Goal: Transaction & Acquisition: Purchase product/service

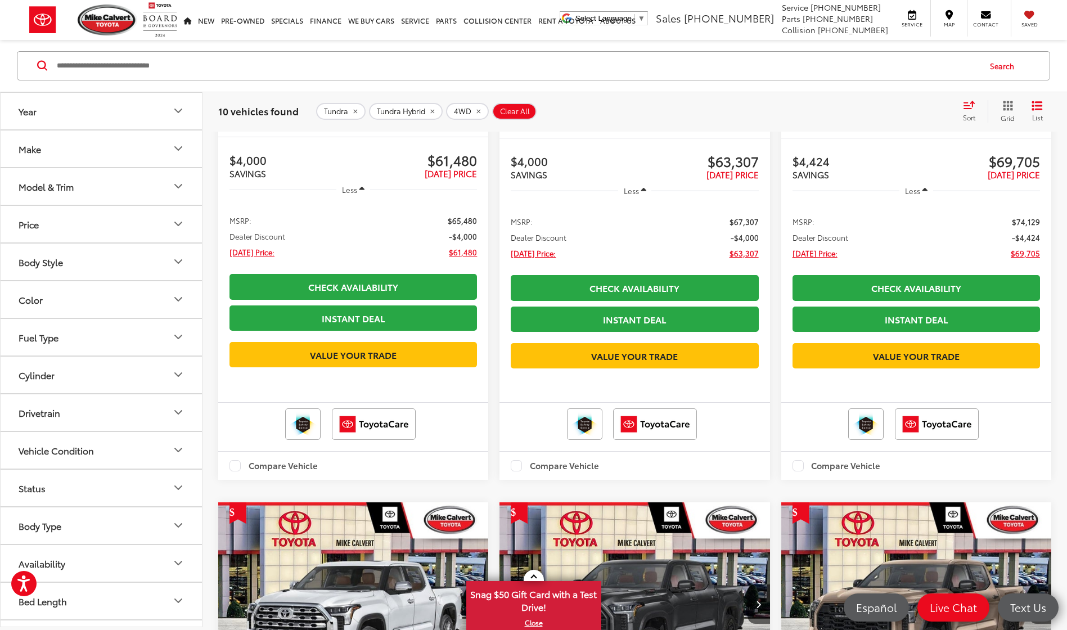
scroll to position [1305, 0]
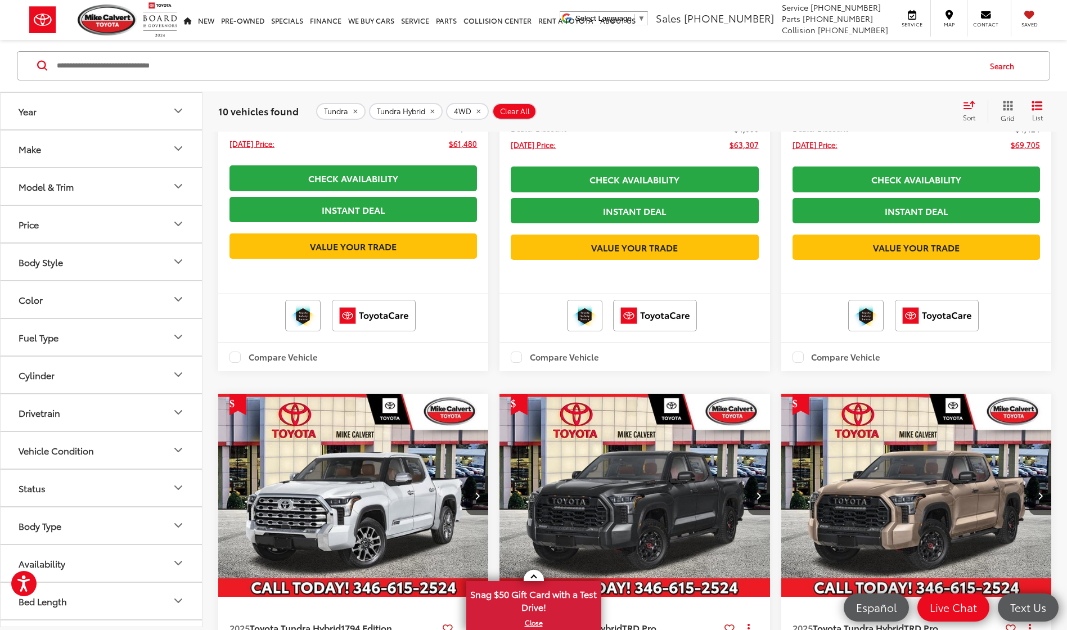
click at [393, 228] on capital-one-entry-button at bounding box center [354, 228] width 248 height 0
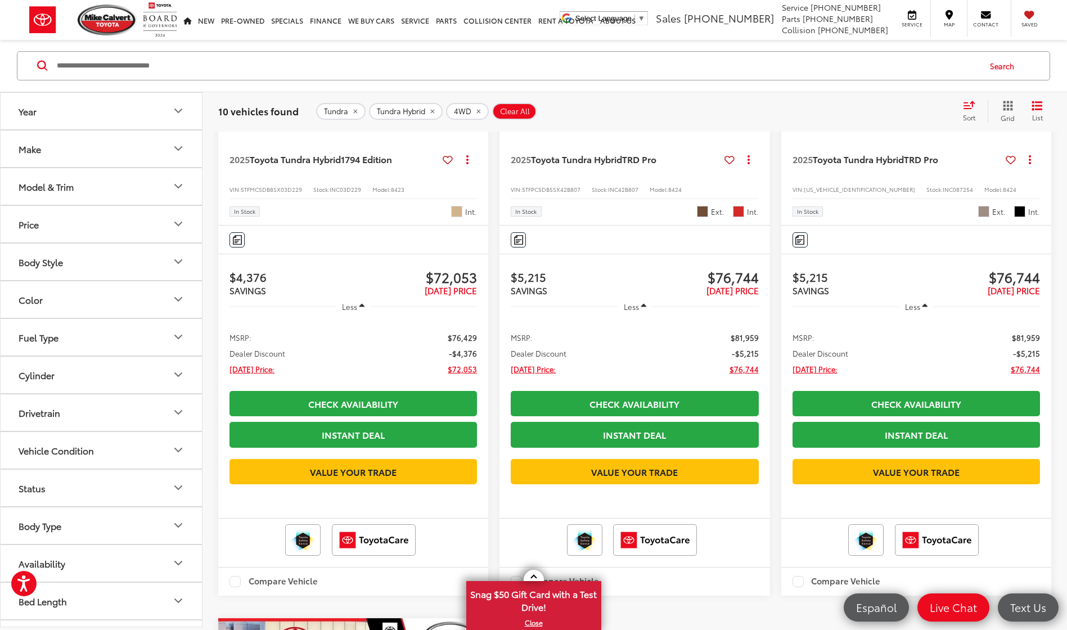
scroll to position [1492, 0]
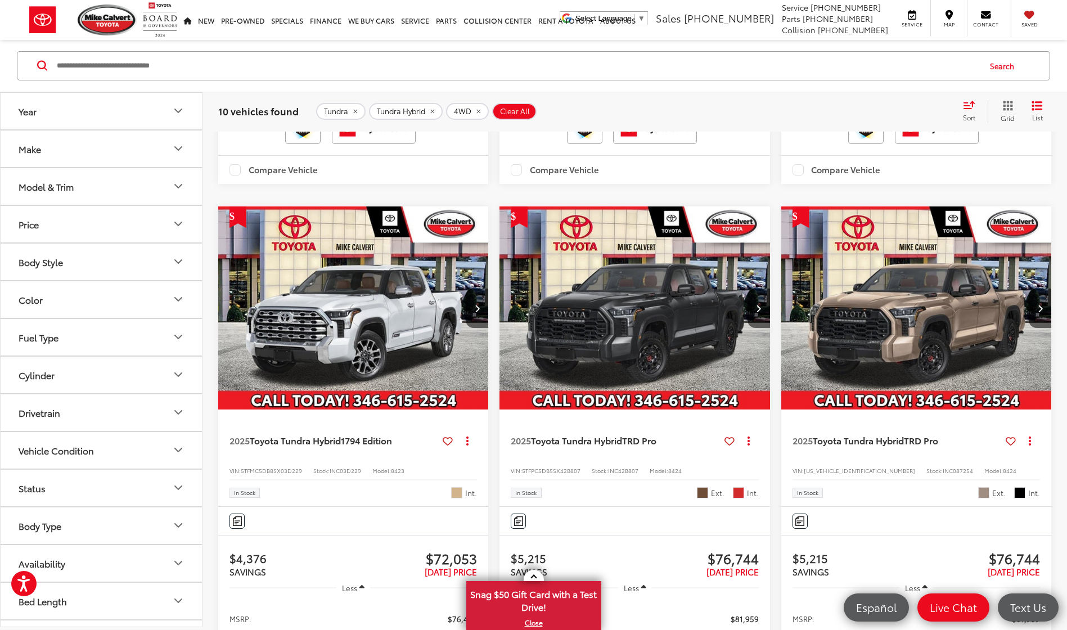
click at [663, 410] on img "2025 Toyota Tundra Hybrid TRD Pro 0" at bounding box center [635, 308] width 272 height 204
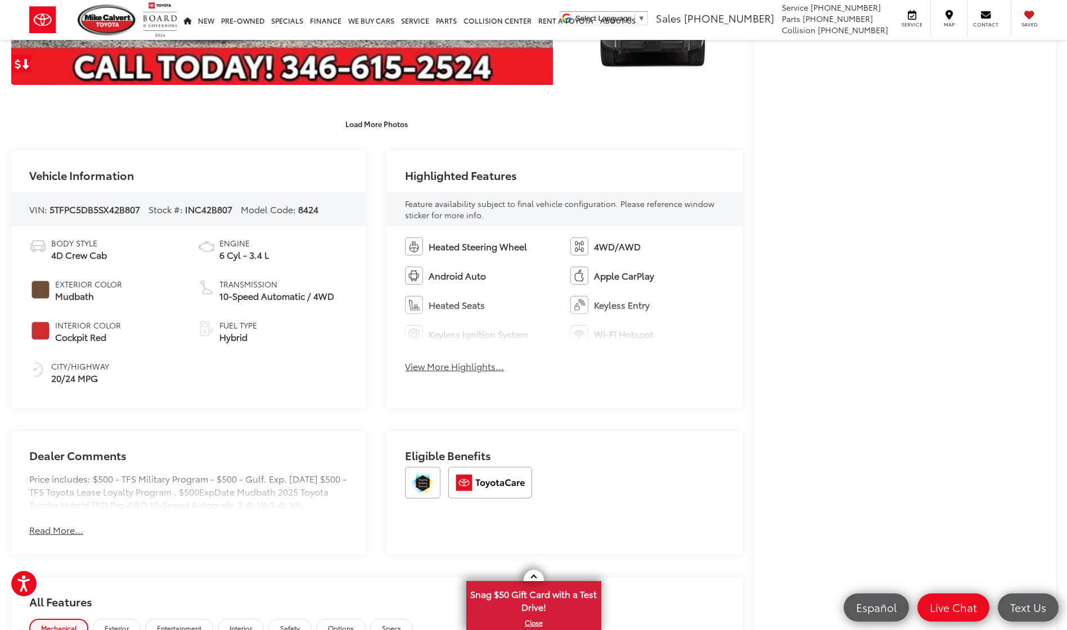
scroll to position [469, 0]
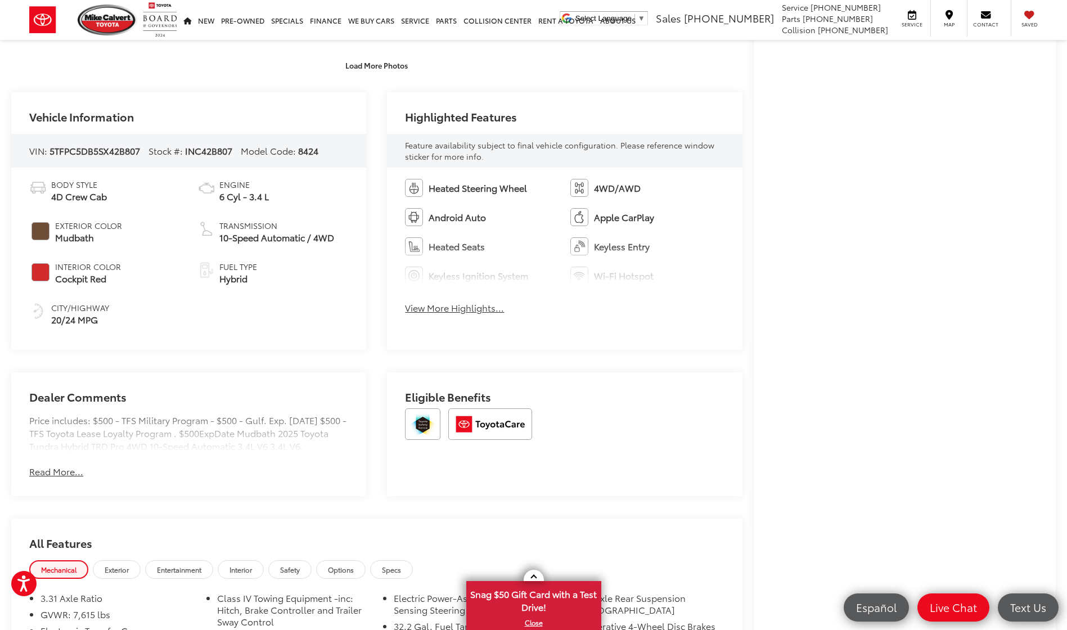
click at [478, 307] on button "View More Highlights..." at bounding box center [454, 308] width 99 height 13
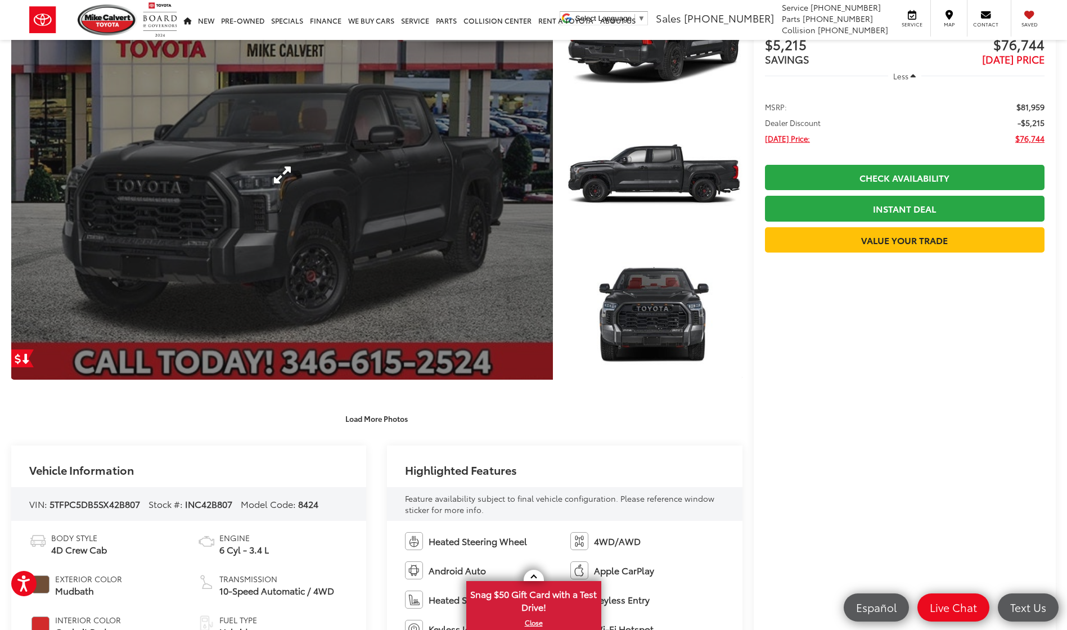
scroll to position [0, 0]
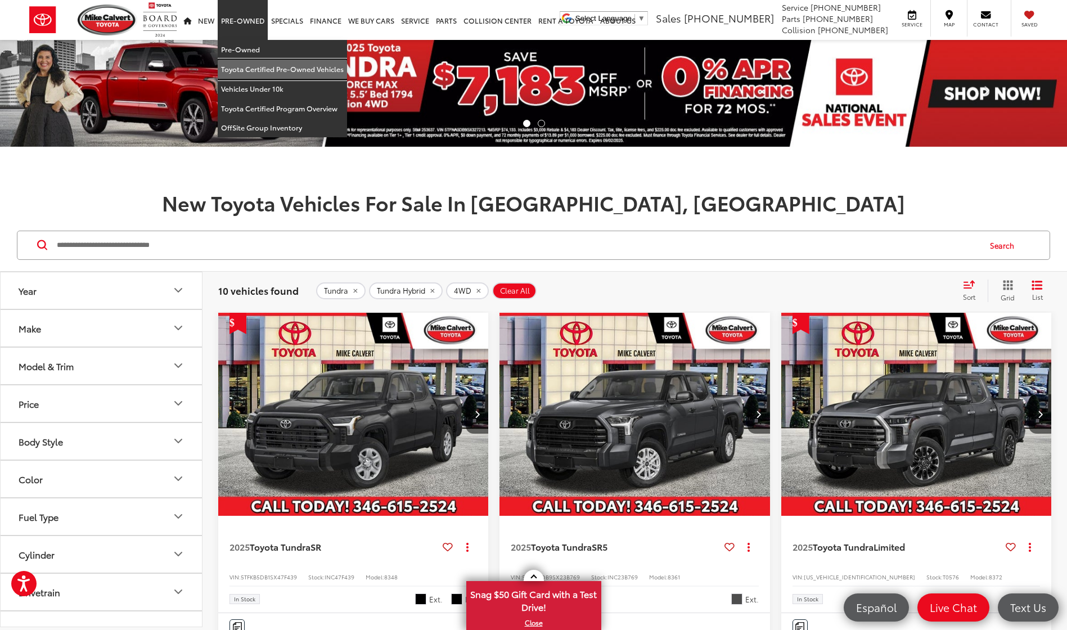
click at [312, 60] on link "Toyota Certified Pre-Owned Vehicles" at bounding box center [282, 70] width 129 height 20
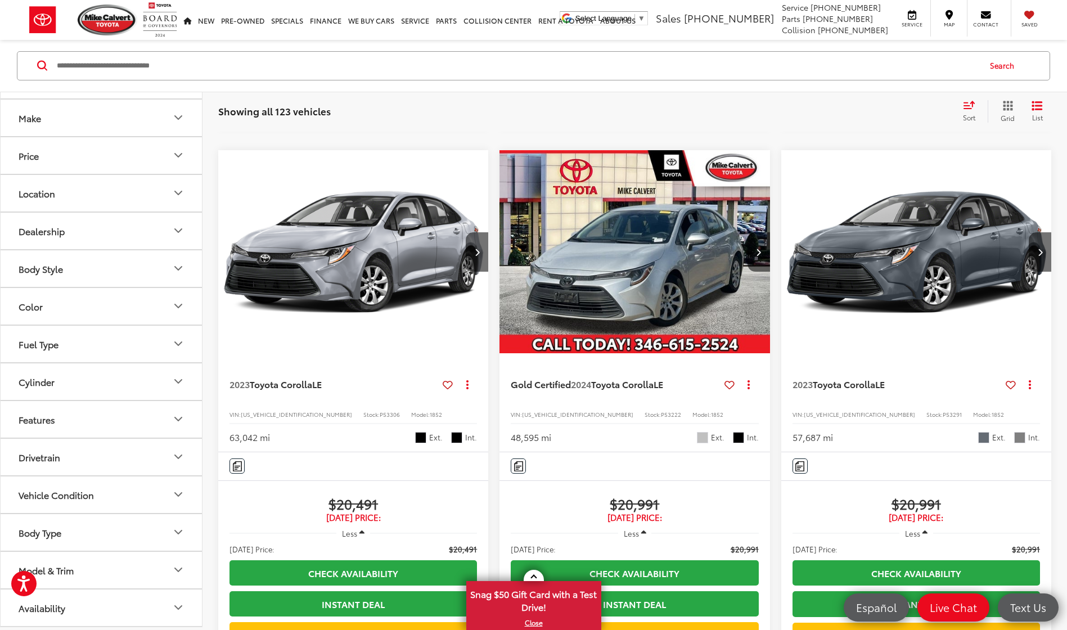
scroll to position [94, 0]
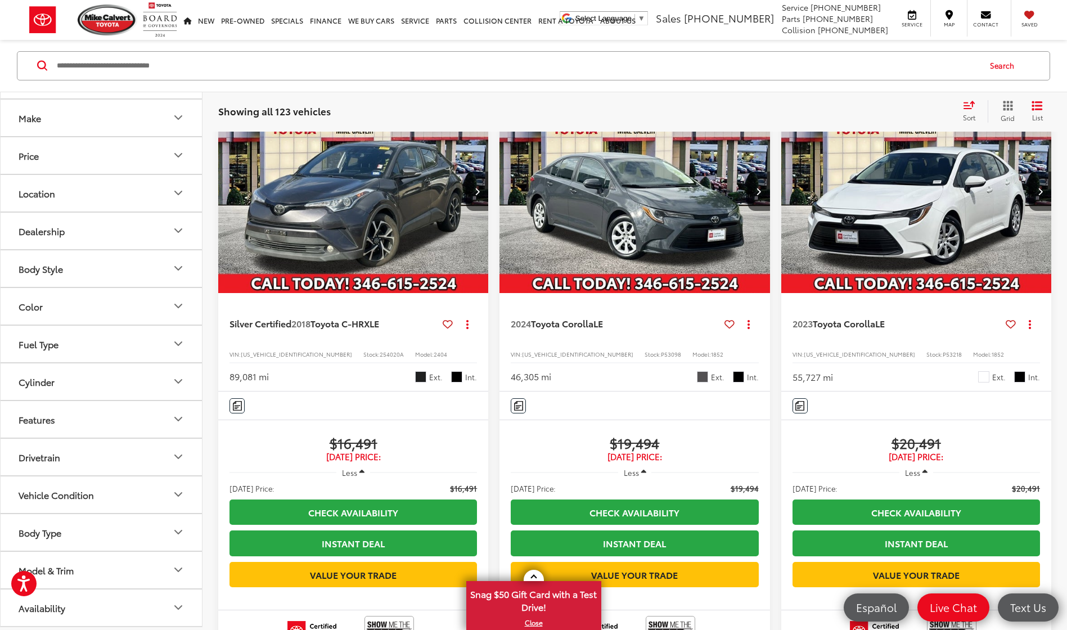
click at [57, 111] on button "Make" at bounding box center [102, 118] width 203 height 37
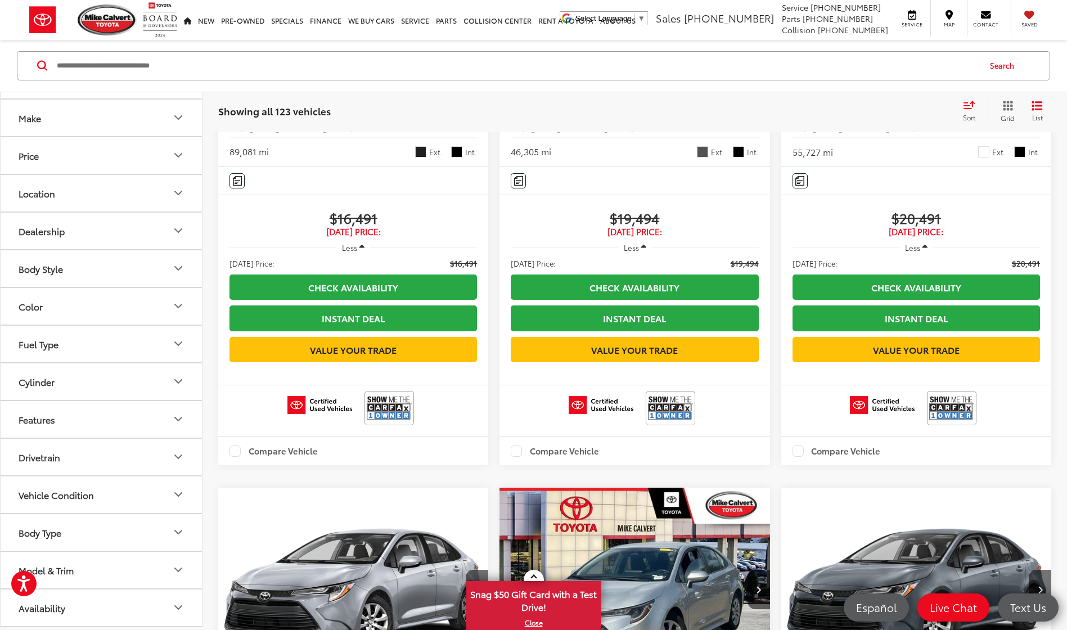
scroll to position [375, 0]
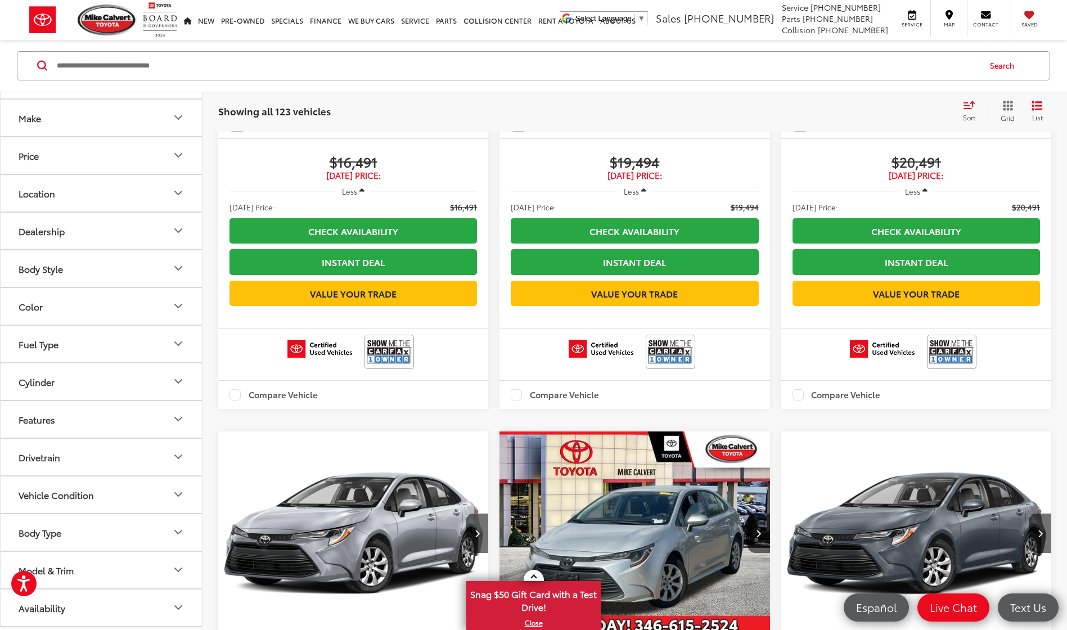
click at [143, 574] on button "Model & Trim" at bounding box center [102, 570] width 203 height 37
drag, startPoint x: 194, startPoint y: 322, endPoint x: 193, endPoint y: 421, distance: 99.0
click at [193, 421] on div "Year Make Price ****** — ****** 10000 91000 Special Offers Only Only show vehic…" at bounding box center [101, 359] width 201 height 534
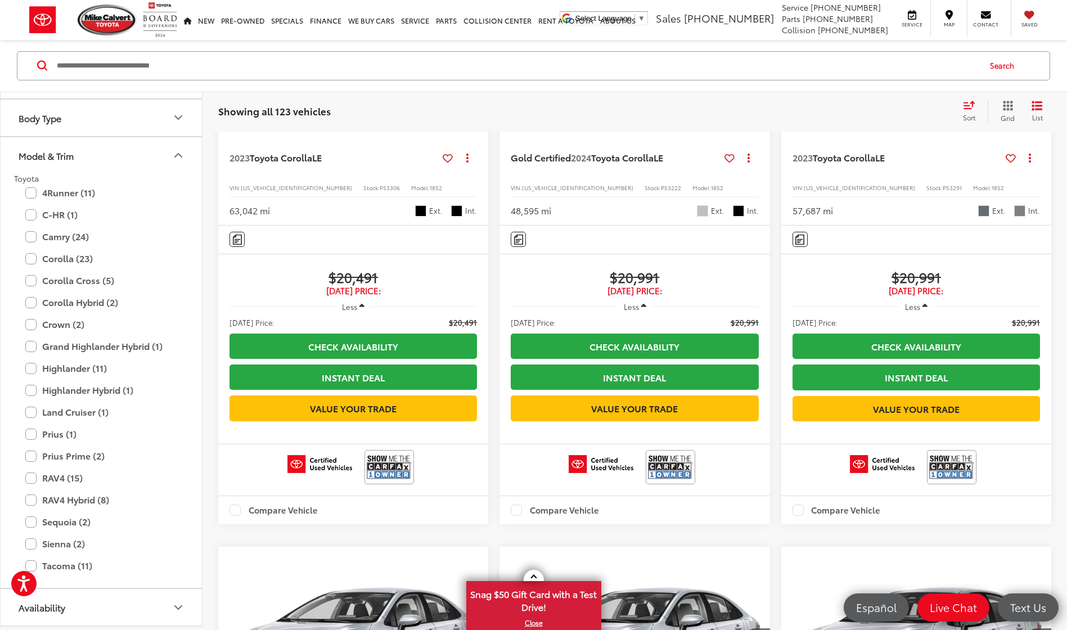
scroll to position [938, 0]
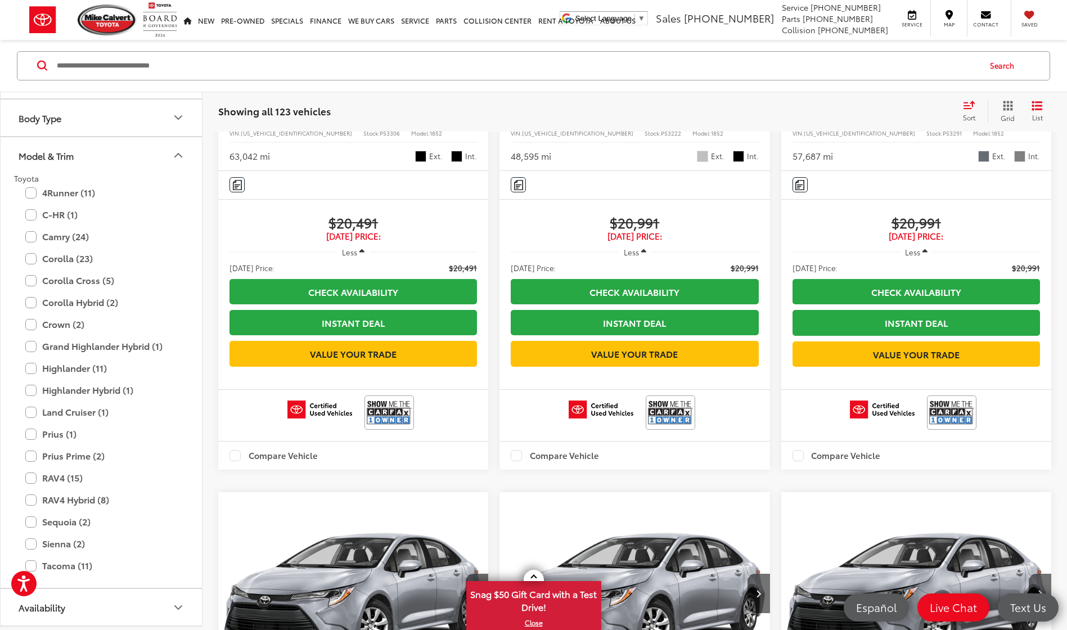
click at [191, 147] on button "Model & Trim" at bounding box center [102, 155] width 203 height 37
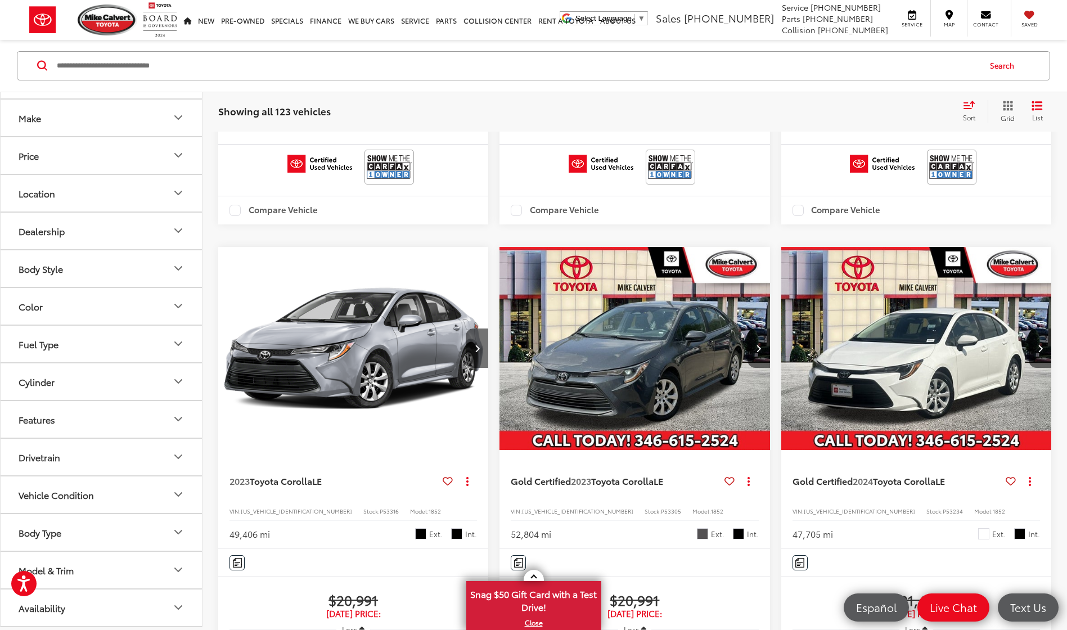
scroll to position [1875, 0]
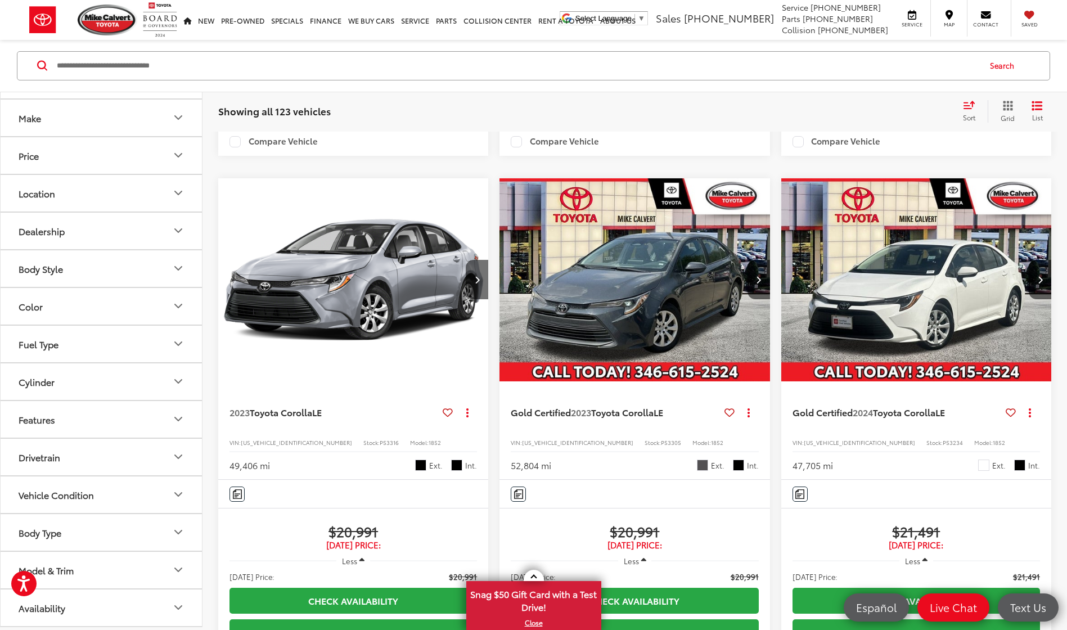
click at [64, 579] on button "Model & Trim" at bounding box center [102, 570] width 203 height 37
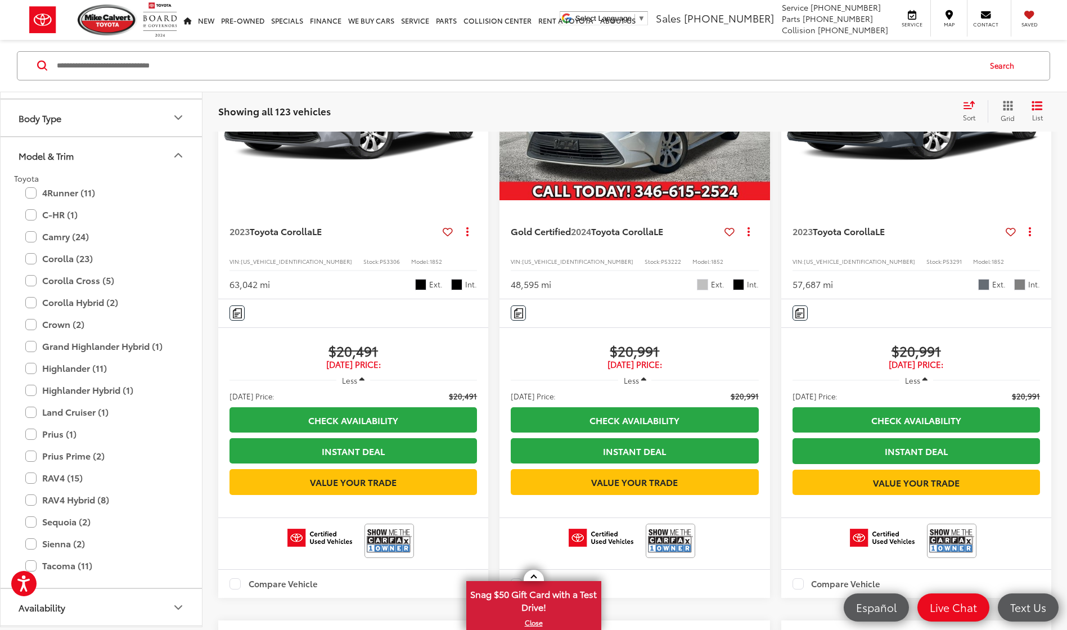
scroll to position [187, 0]
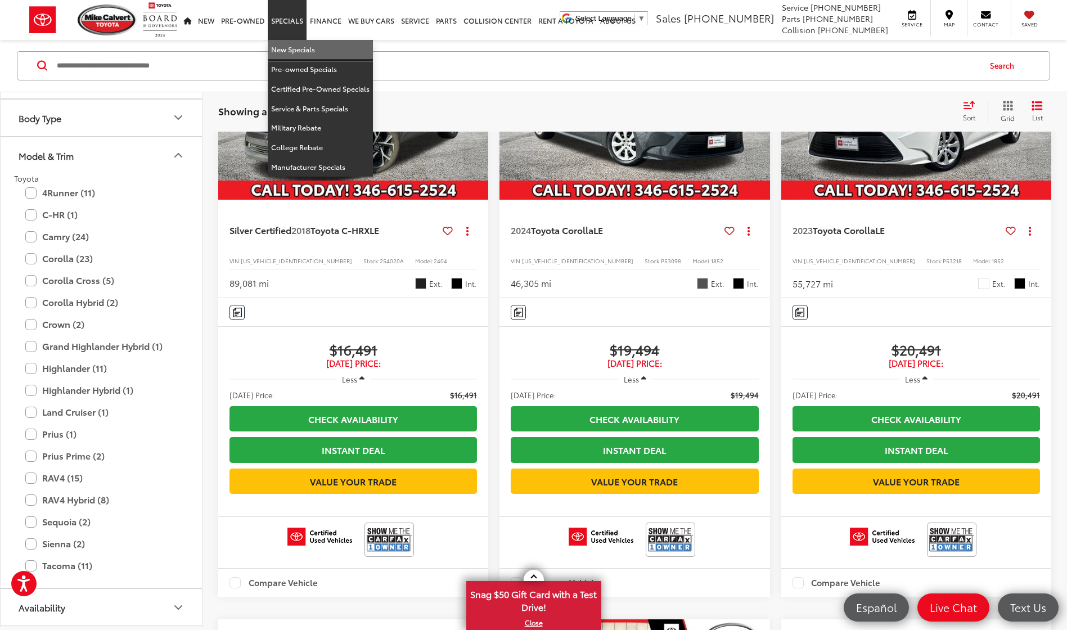
click at [289, 48] on link "New Specials" at bounding box center [320, 50] width 105 height 20
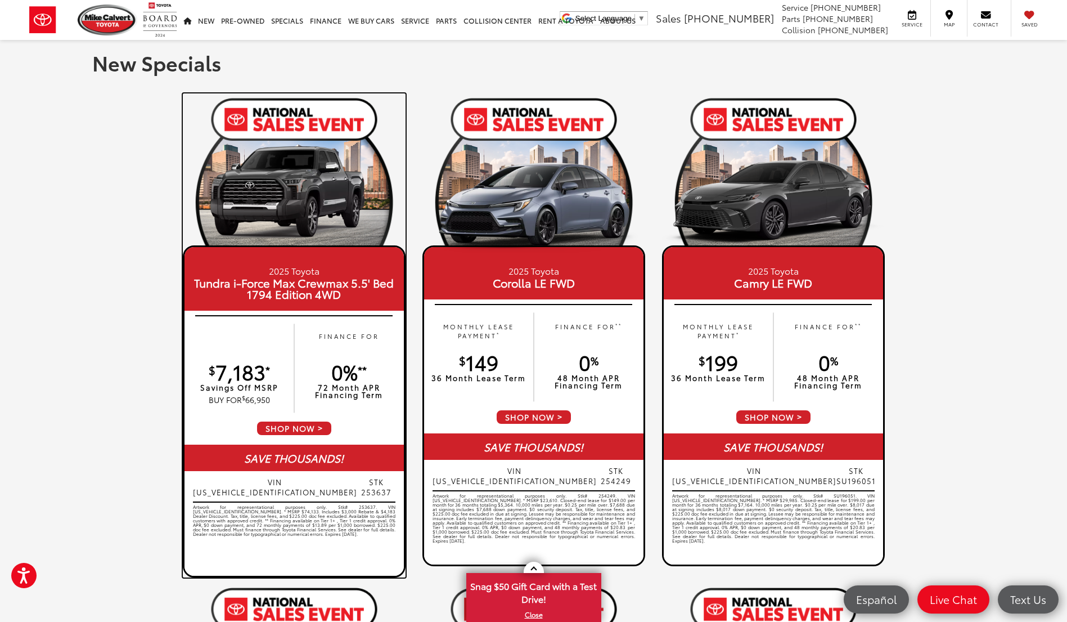
click at [329, 506] on div "Artwork for representational purposes only. Stk# 253637. VIN 5TFNA5DB9SX327213.…" at bounding box center [294, 539] width 203 height 68
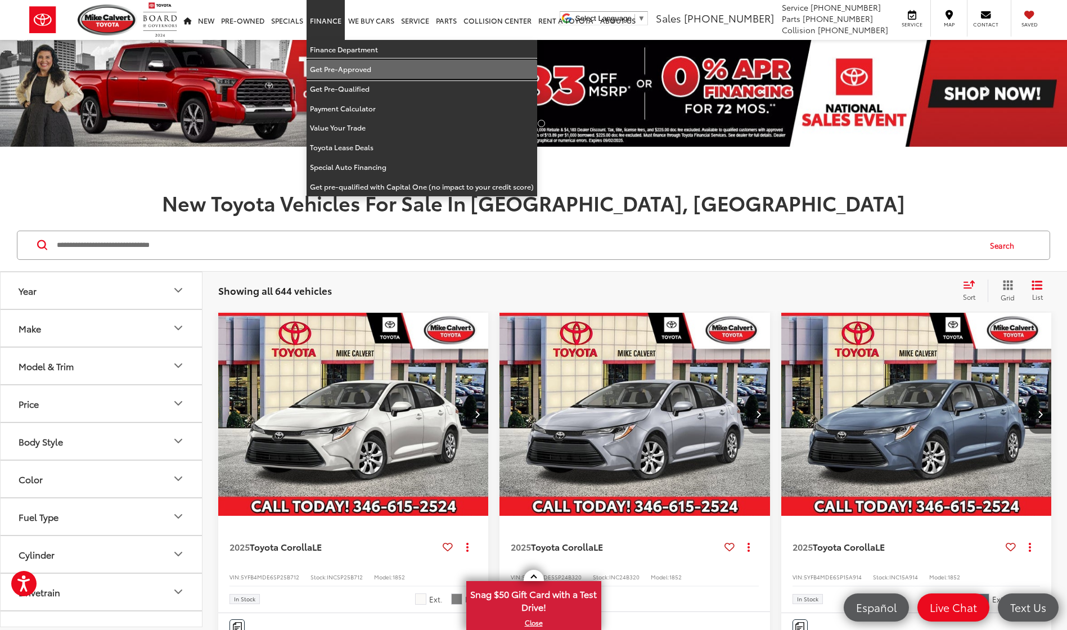
click at [457, 63] on link "Get Pre-Approved" at bounding box center [422, 70] width 231 height 20
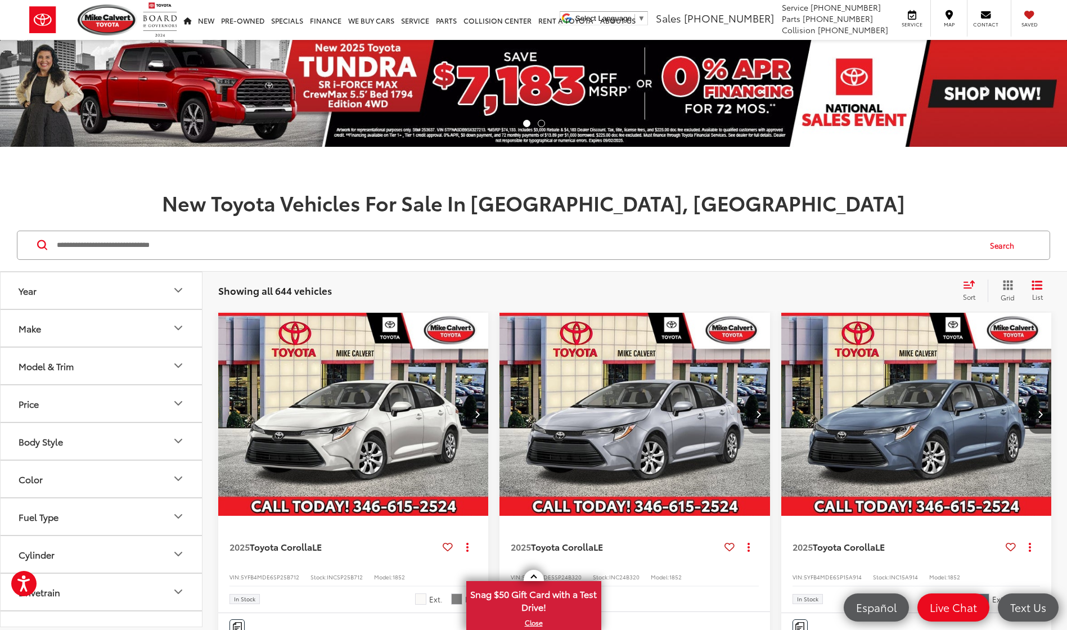
click at [538, 73] on img at bounding box center [533, 93] width 1067 height 107
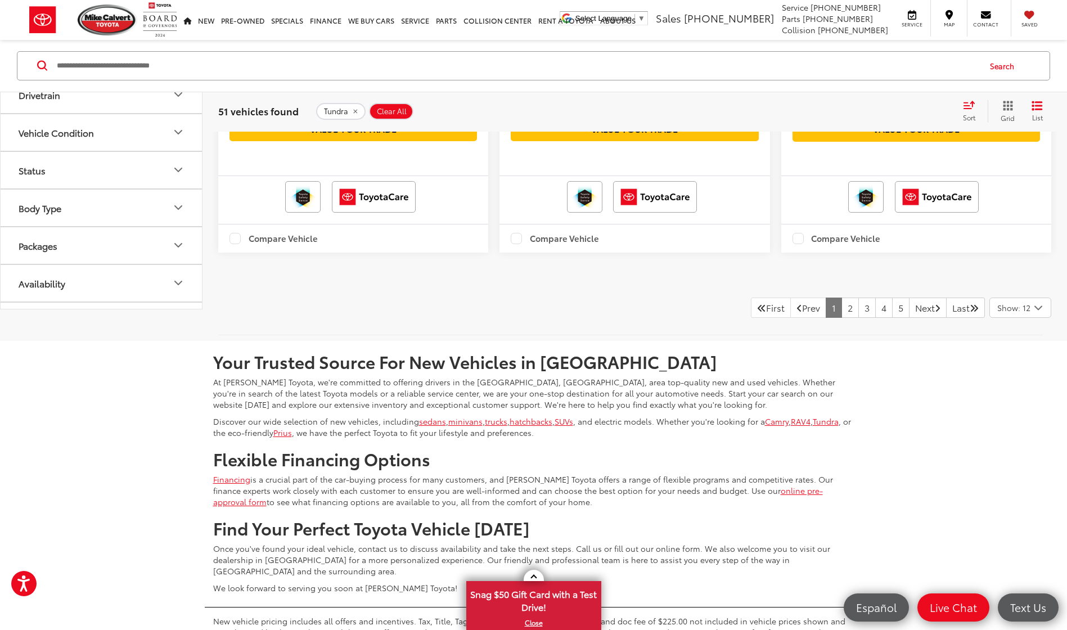
scroll to position [2837, 0]
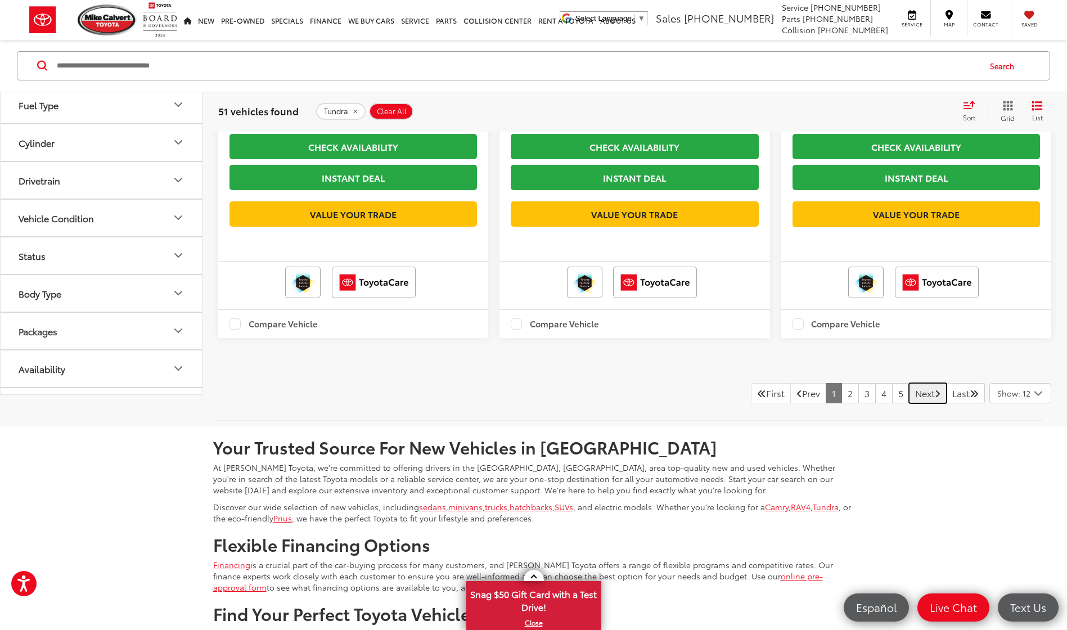
click at [915, 403] on link "Next" at bounding box center [928, 393] width 38 height 20
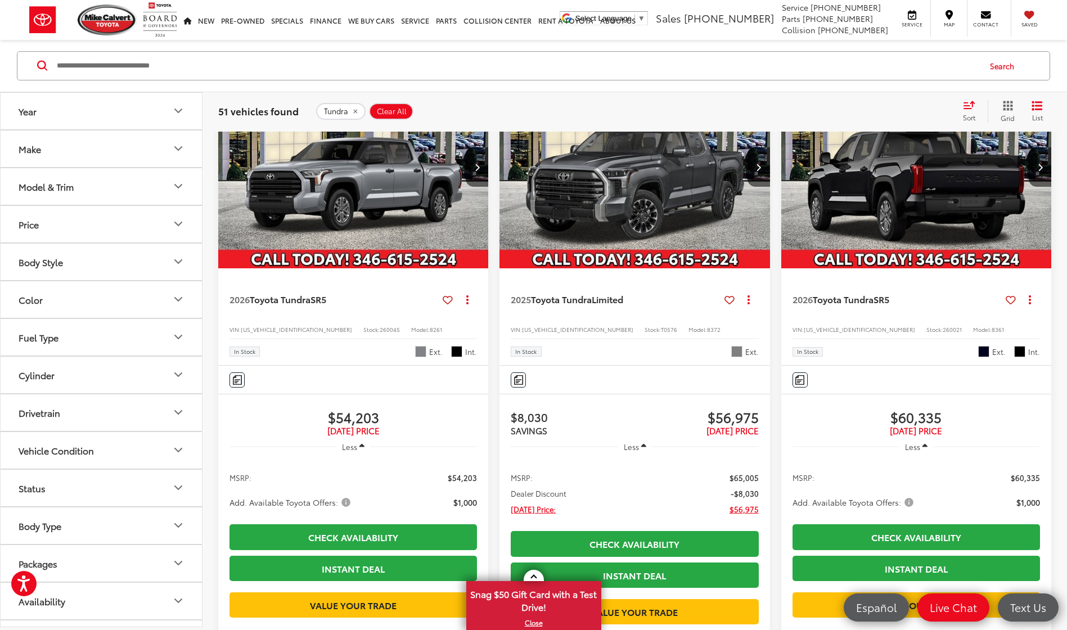
scroll to position [1023, 0]
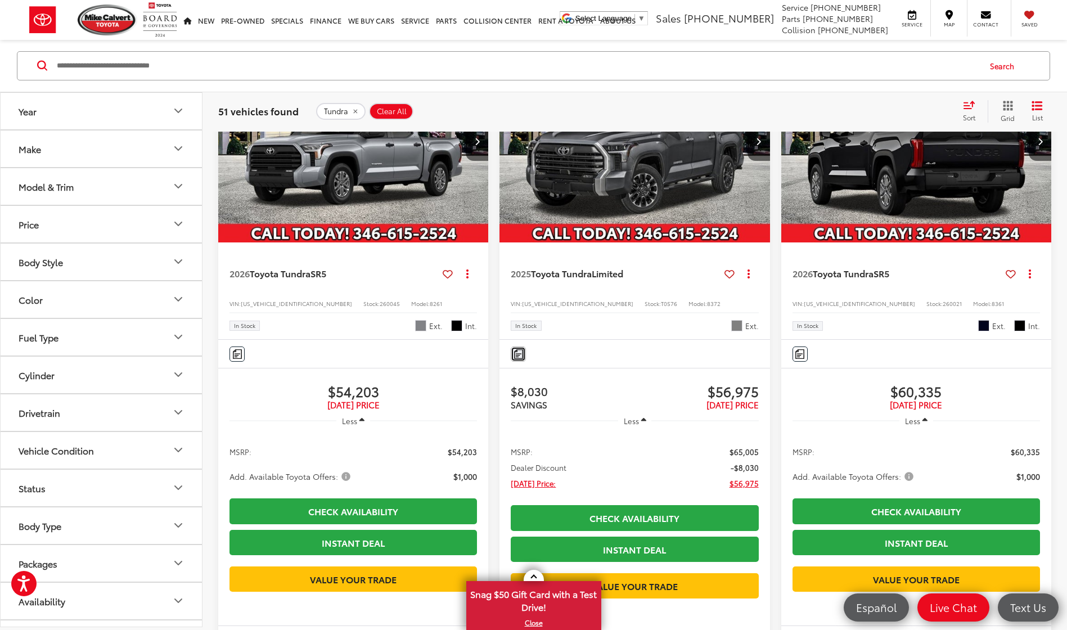
click at [524, 362] on button "Comments" at bounding box center [518, 354] width 15 height 15
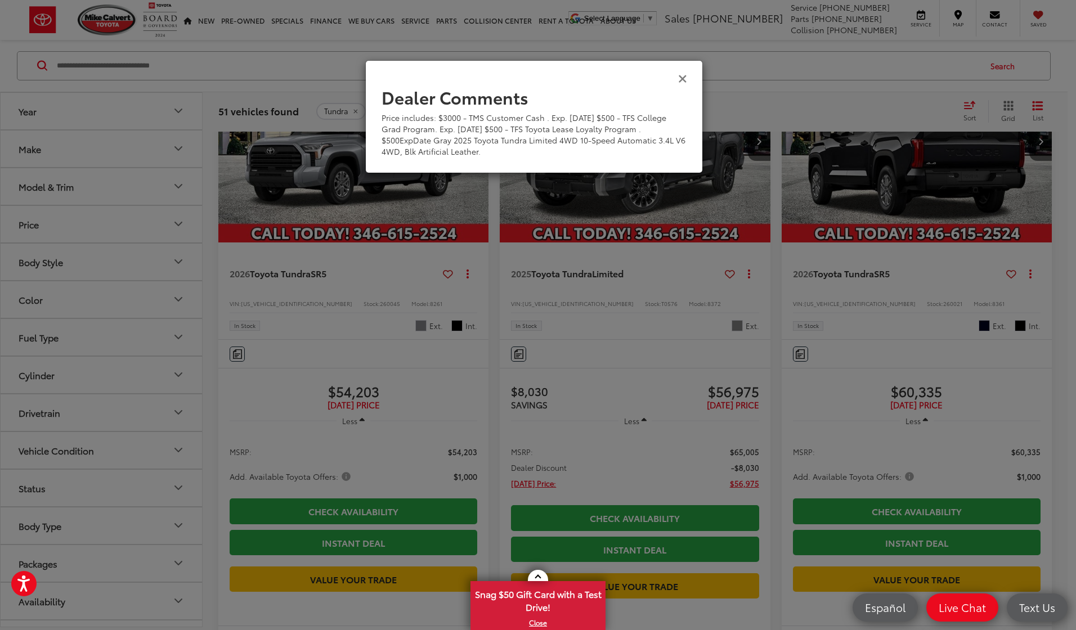
click at [682, 77] on icon "Close" at bounding box center [682, 78] width 9 height 12
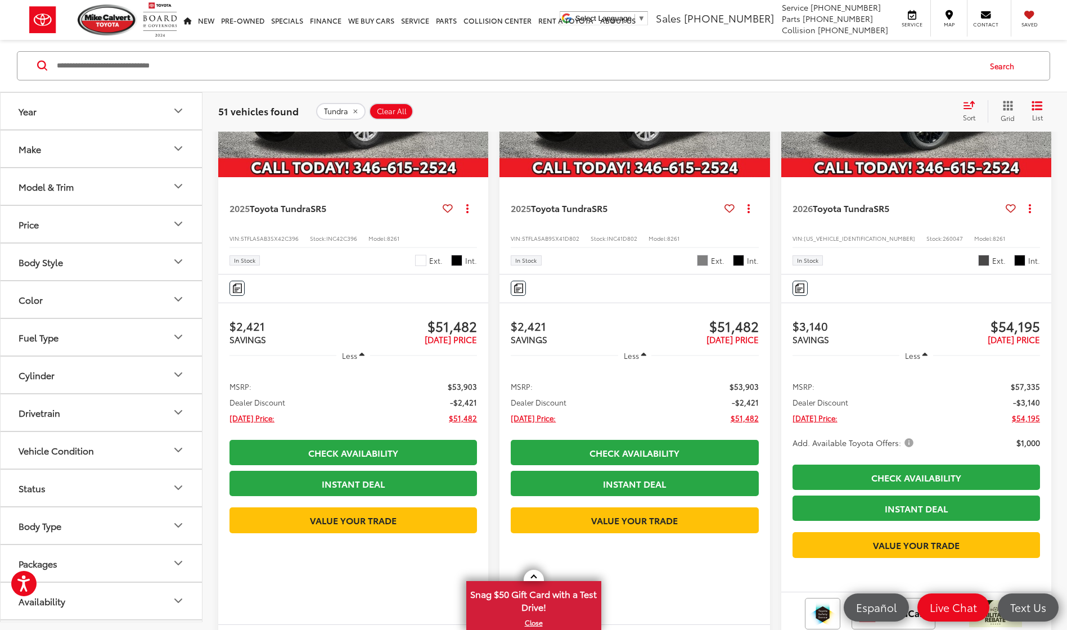
scroll to position [174, 0]
